Goal: Transaction & Acquisition: Purchase product/service

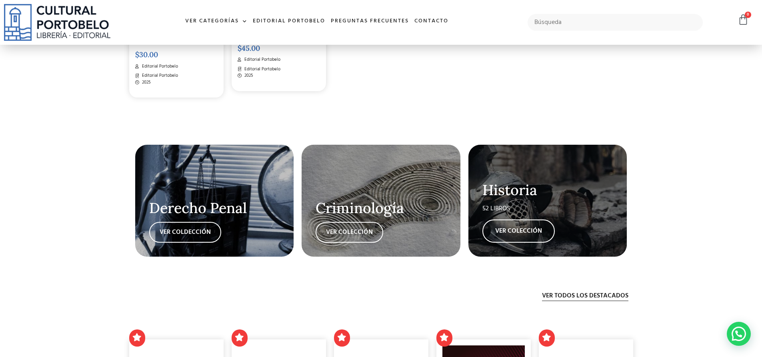
scroll to position [1519, 0]
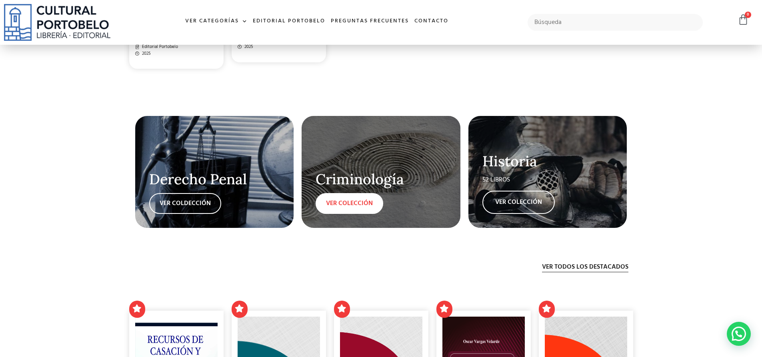
click at [360, 202] on link "VER COLECCIÓN" at bounding box center [350, 203] width 68 height 21
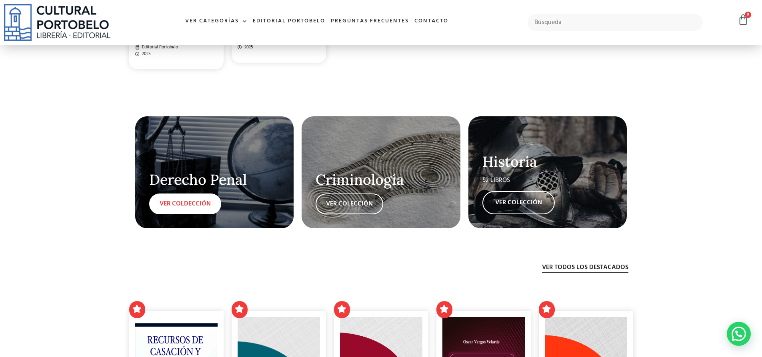
click at [200, 208] on link "VER COLDECCIÓN" at bounding box center [185, 204] width 72 height 21
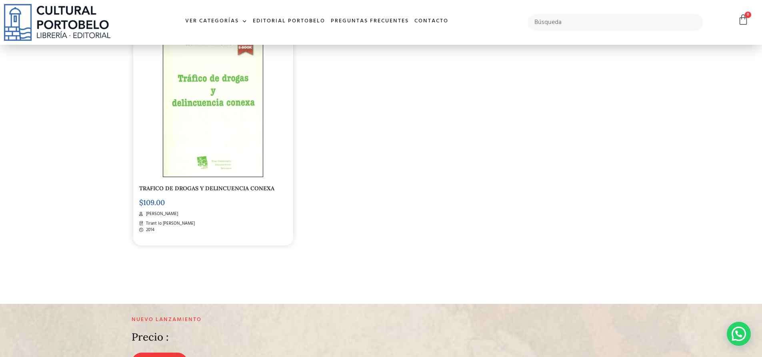
scroll to position [1239, 0]
click at [209, 158] on img at bounding box center [213, 105] width 100 height 143
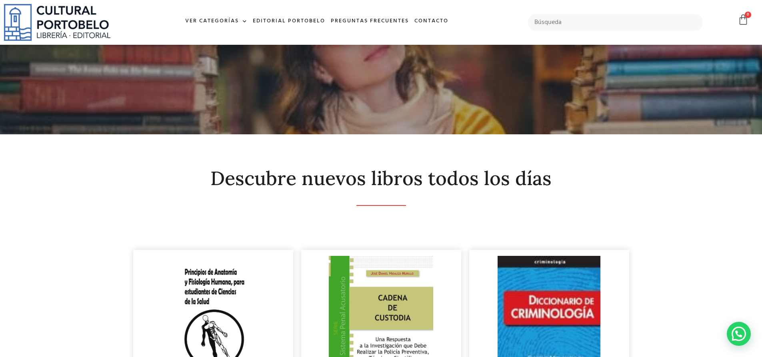
scroll to position [0, 0]
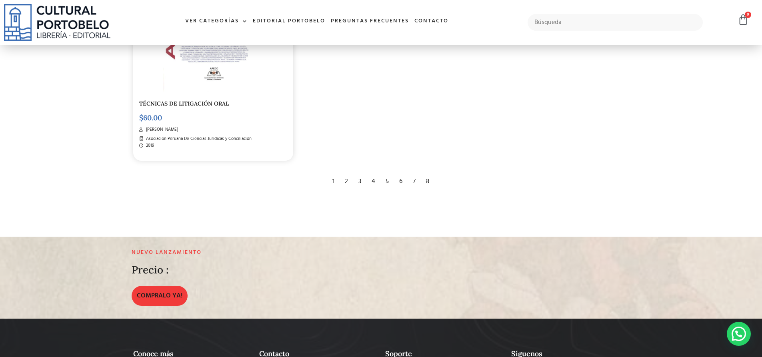
scroll to position [1599, 0]
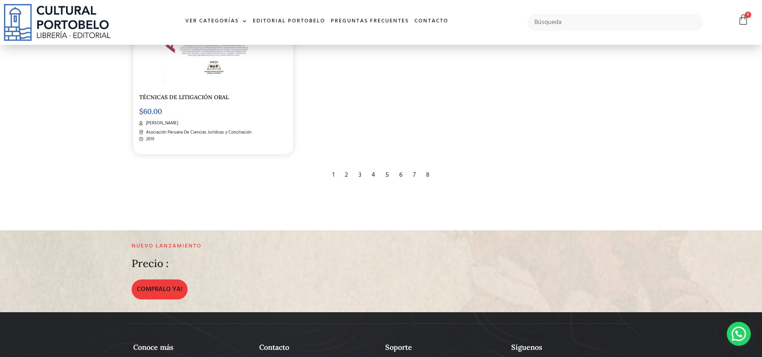
click at [346, 171] on div "2" at bounding box center [346, 175] width 11 height 18
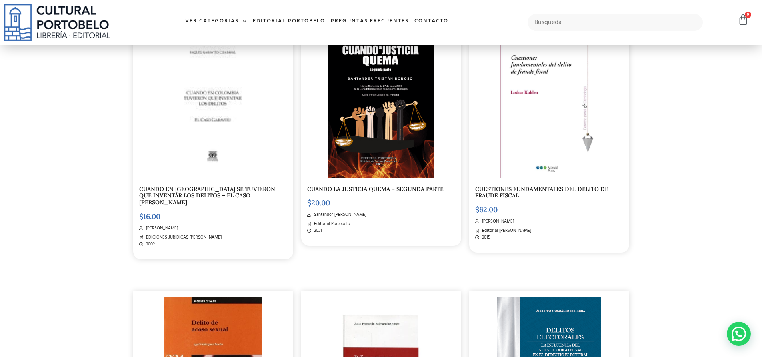
scroll to position [720, 0]
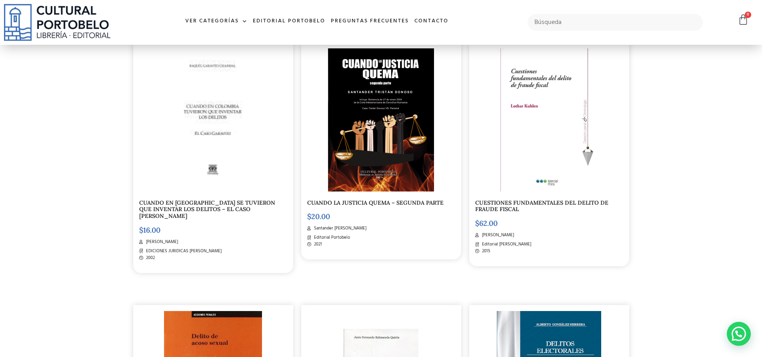
click at [365, 172] on img at bounding box center [381, 119] width 106 height 143
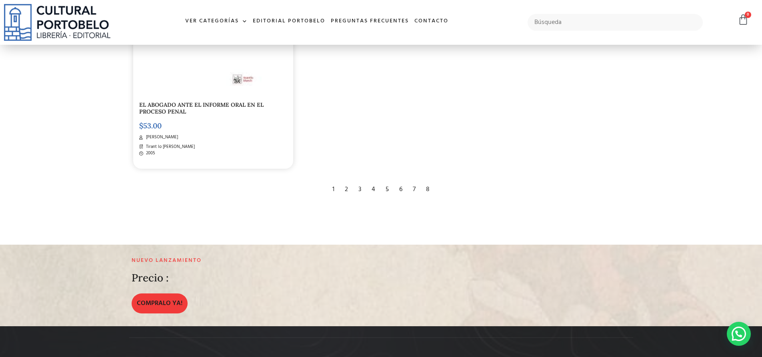
scroll to position [1599, 0]
